Goal: Register for event/course

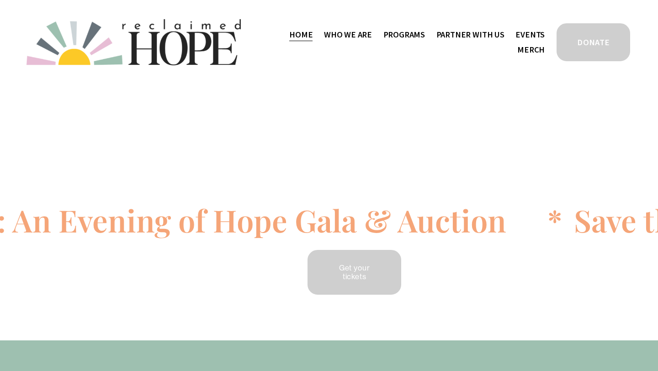
click at [346, 265] on link "Get your tickets" at bounding box center [354, 271] width 97 height 47
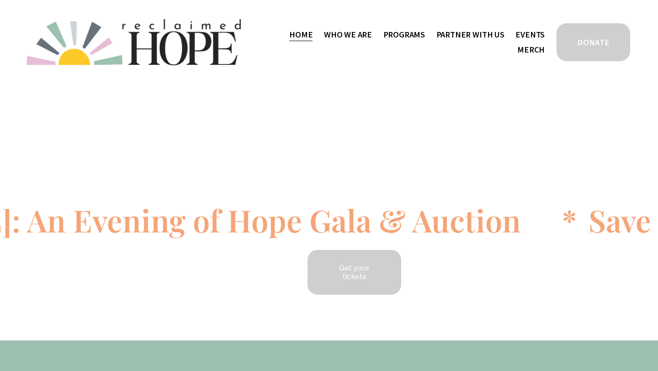
click at [360, 276] on link "Get your tickets" at bounding box center [354, 271] width 97 height 47
